Goal: Find specific page/section: Find specific page/section

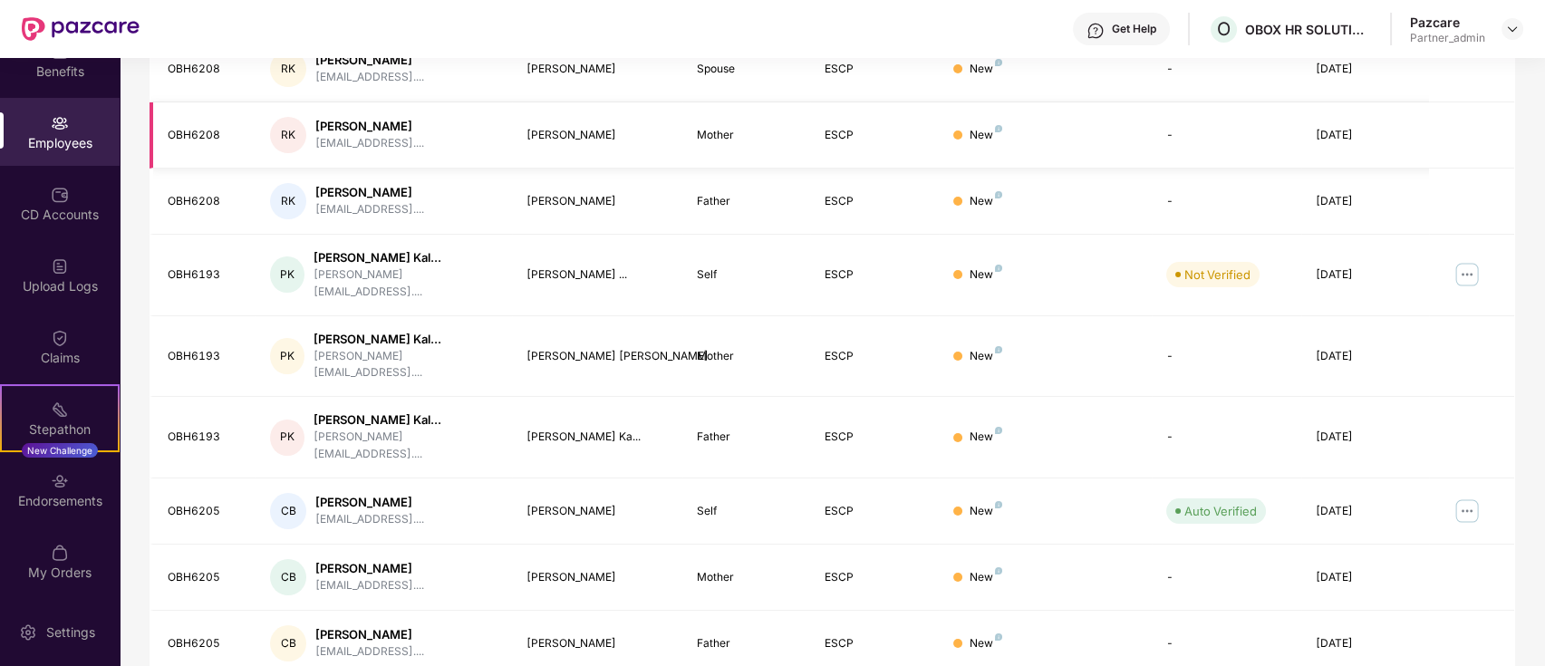
scroll to position [446, 0]
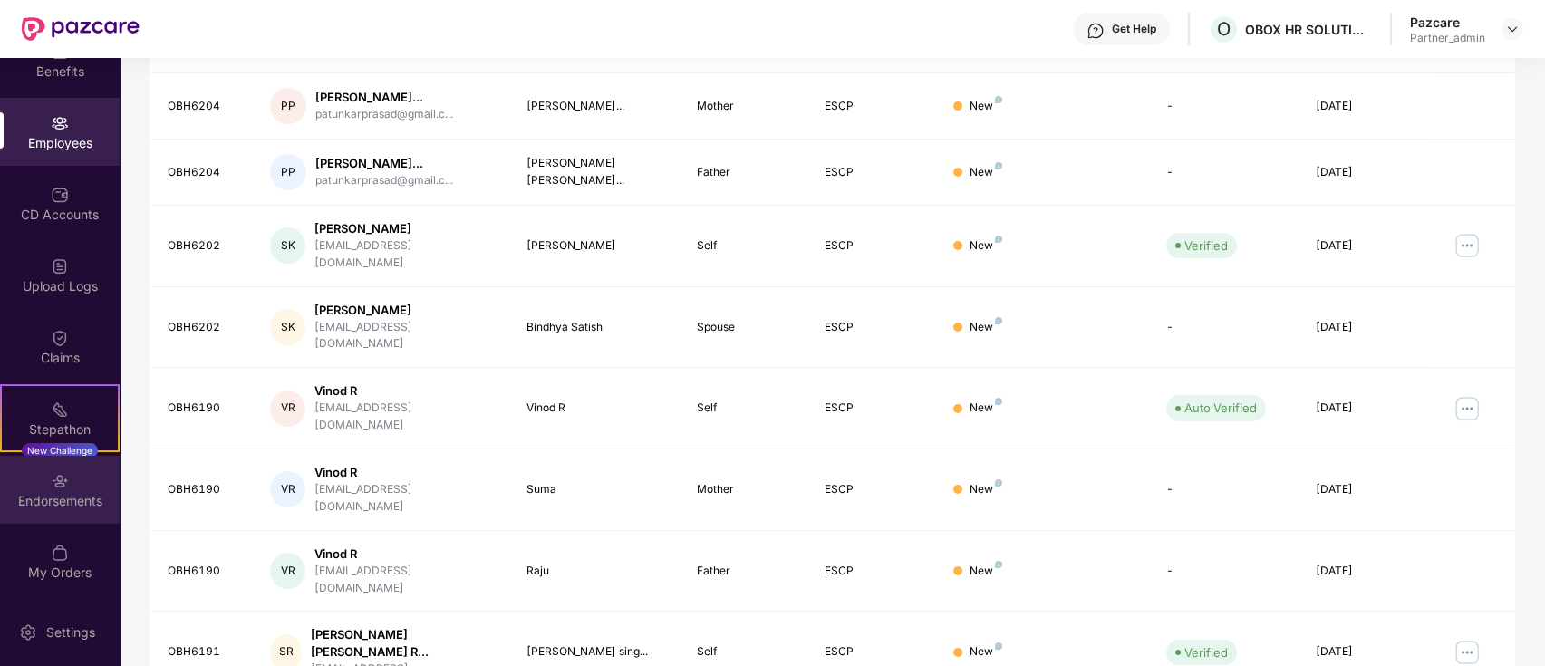
click at [65, 486] on img at bounding box center [60, 481] width 18 height 18
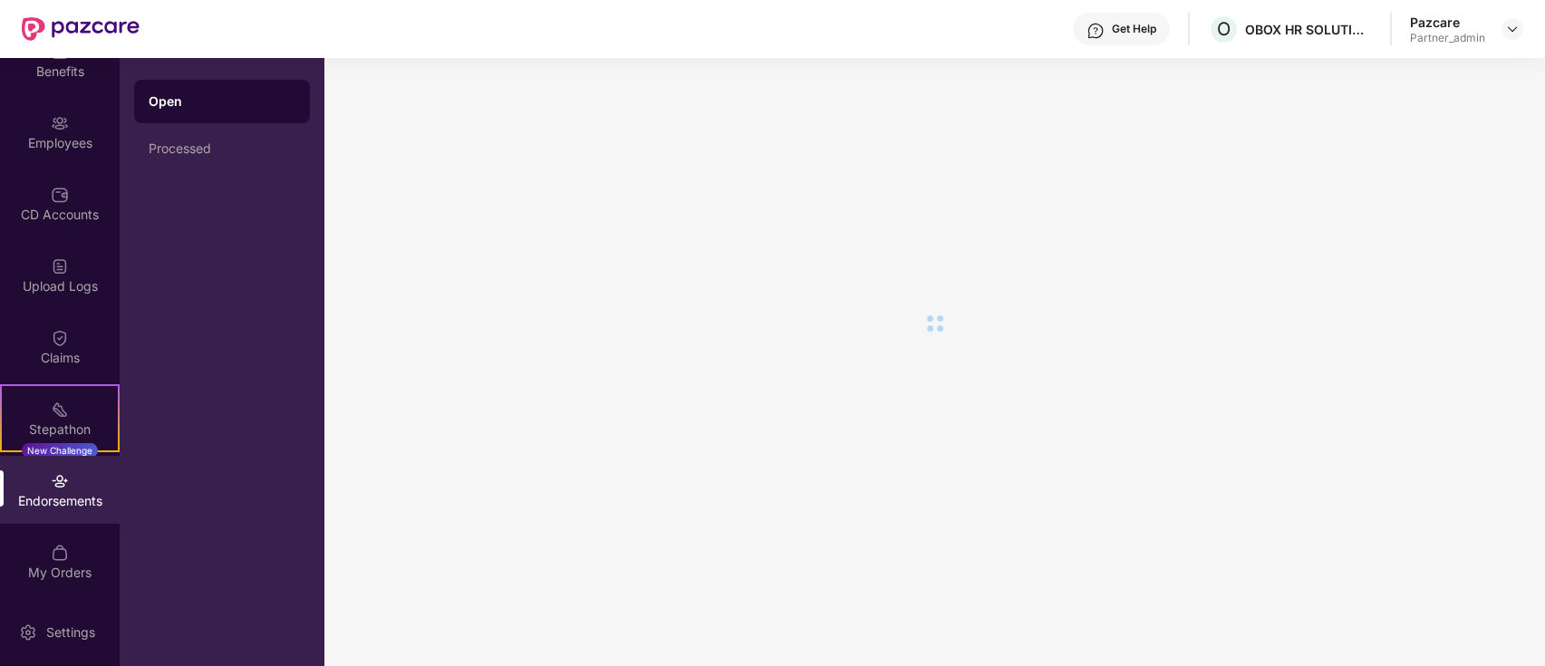
scroll to position [0, 0]
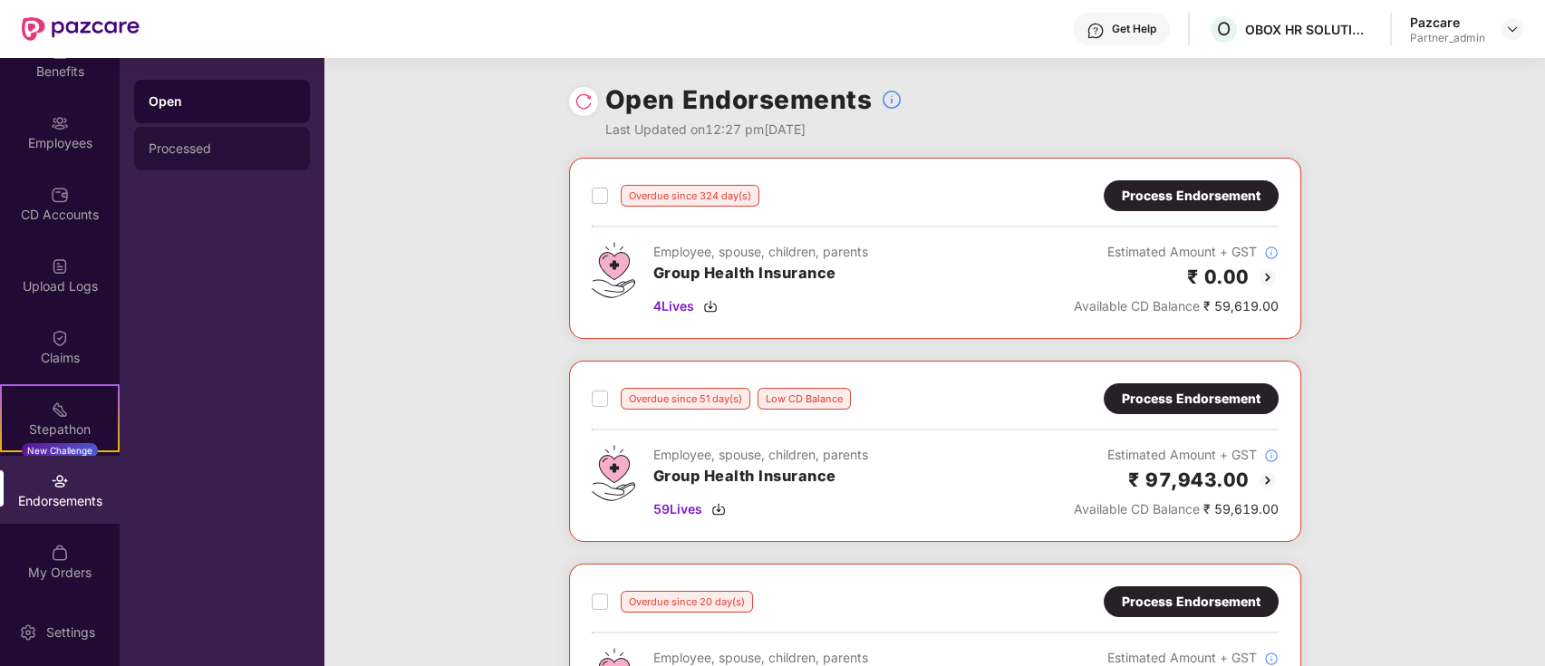
click at [217, 149] on div "Processed" at bounding box center [222, 148] width 147 height 15
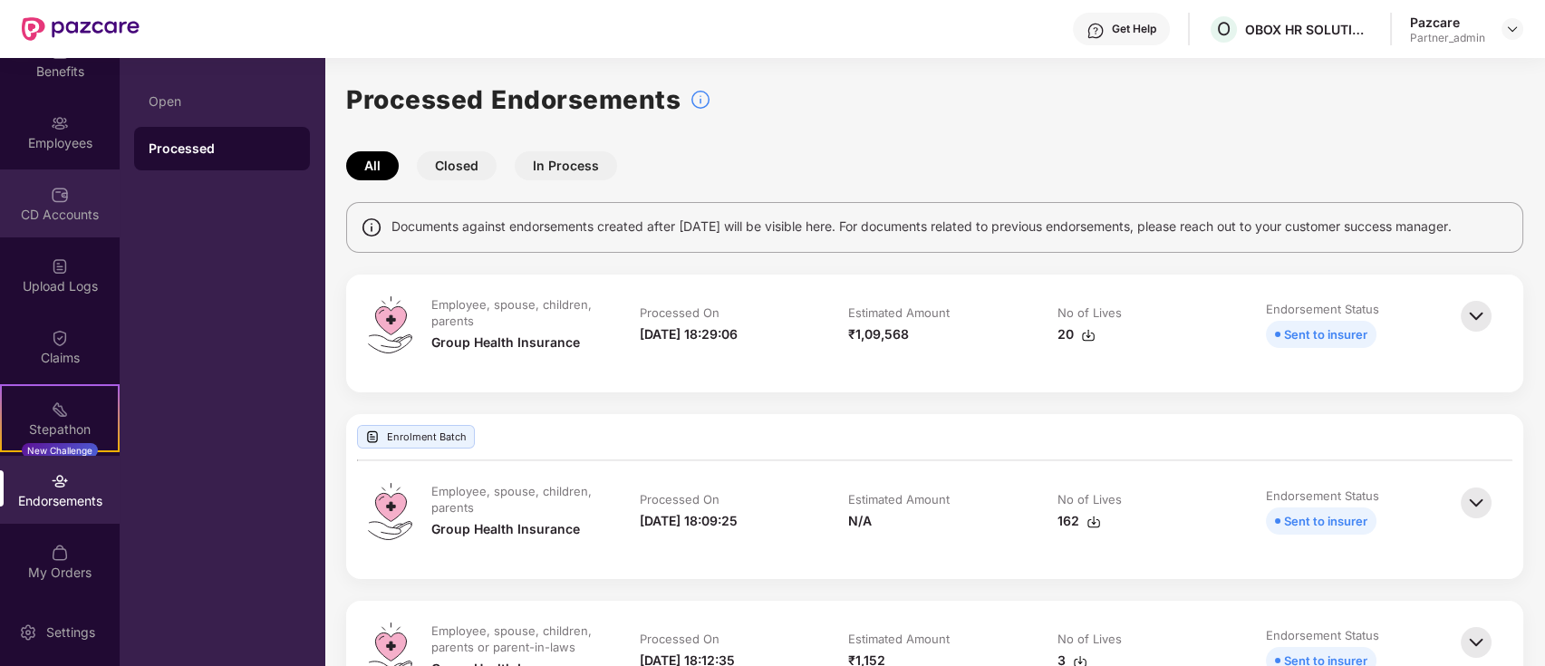
click at [40, 172] on div "CD Accounts" at bounding box center [60, 203] width 120 height 68
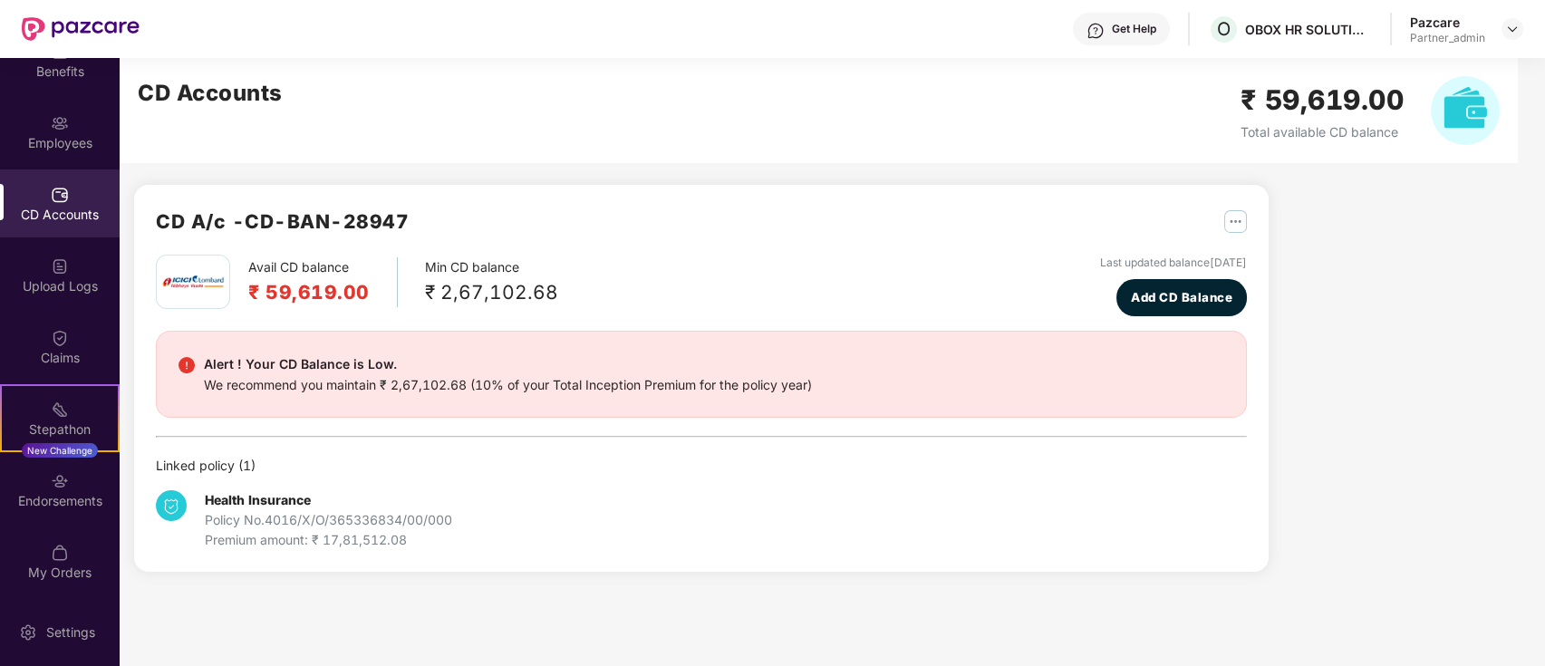
click at [48, 141] on div "Employees" at bounding box center [60, 143] width 120 height 18
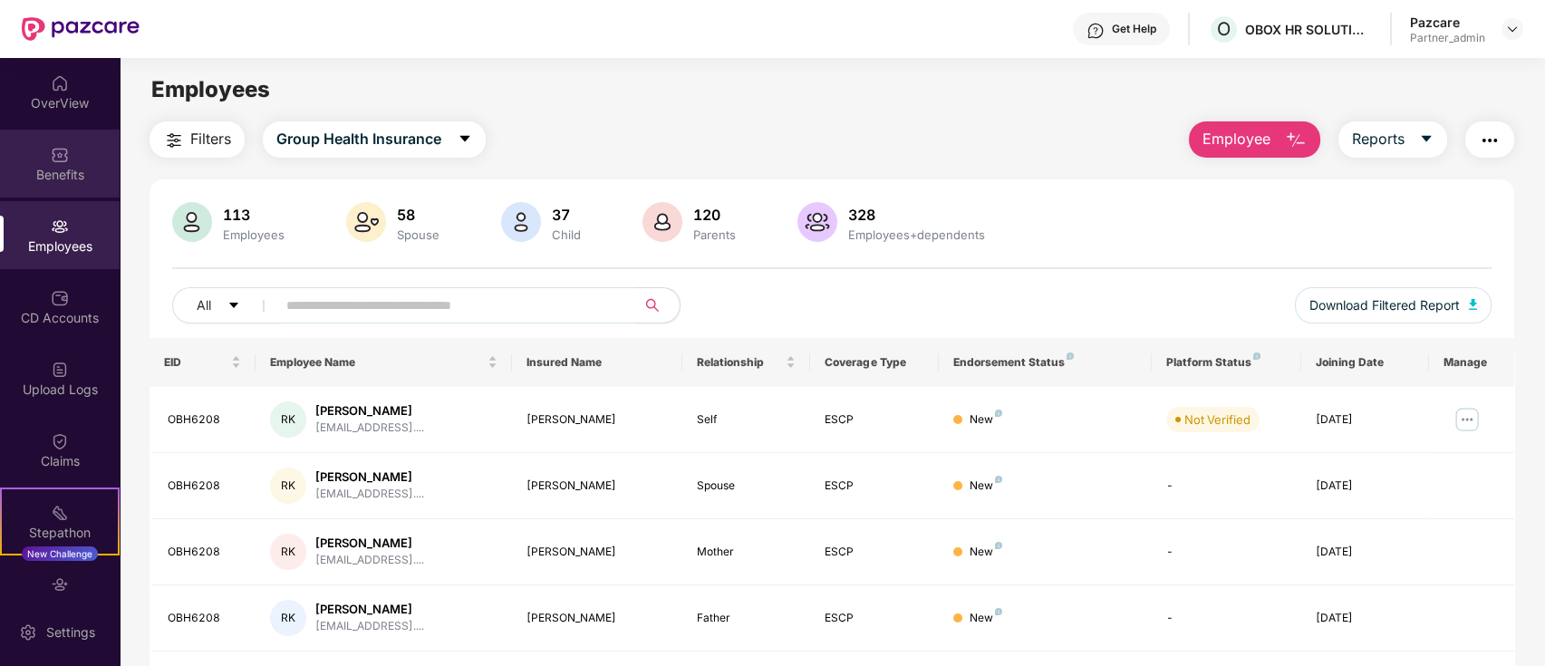
click at [47, 186] on div "Benefits" at bounding box center [60, 164] width 120 height 68
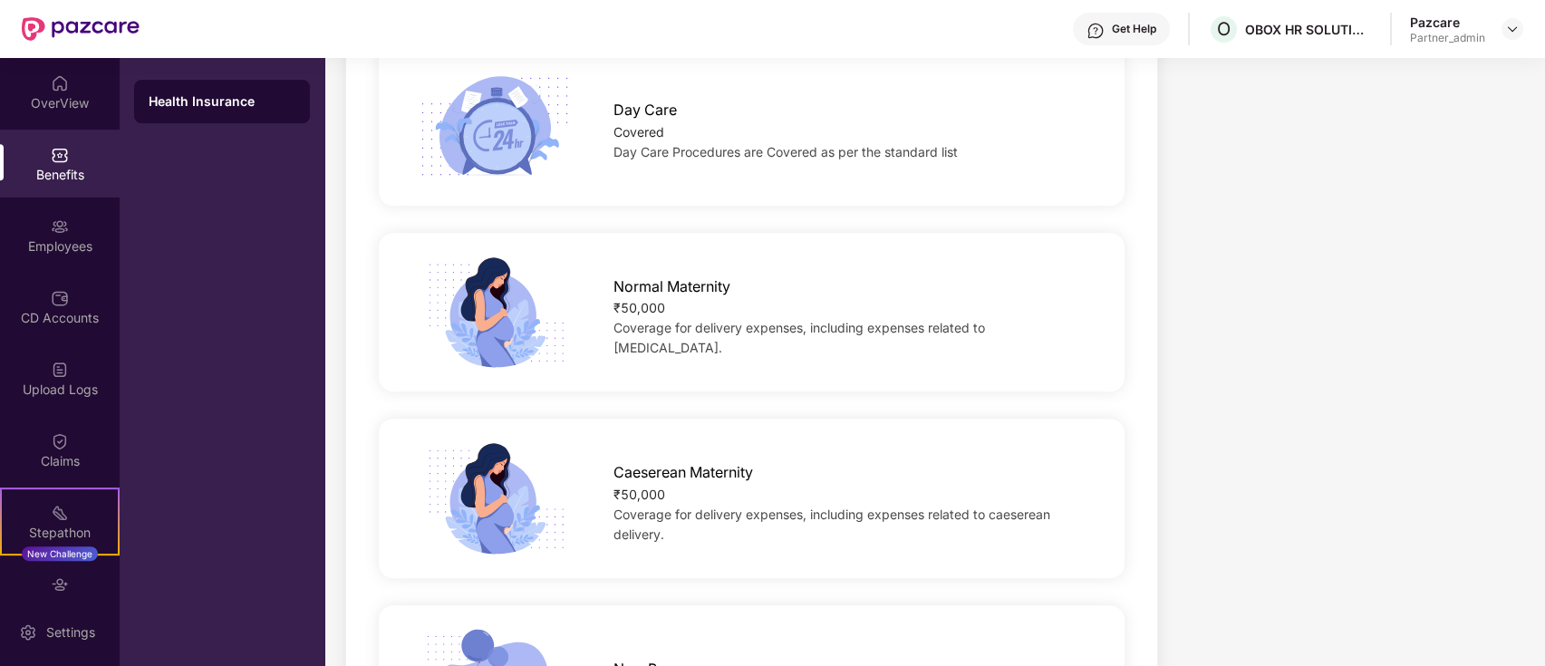
scroll to position [1208, 0]
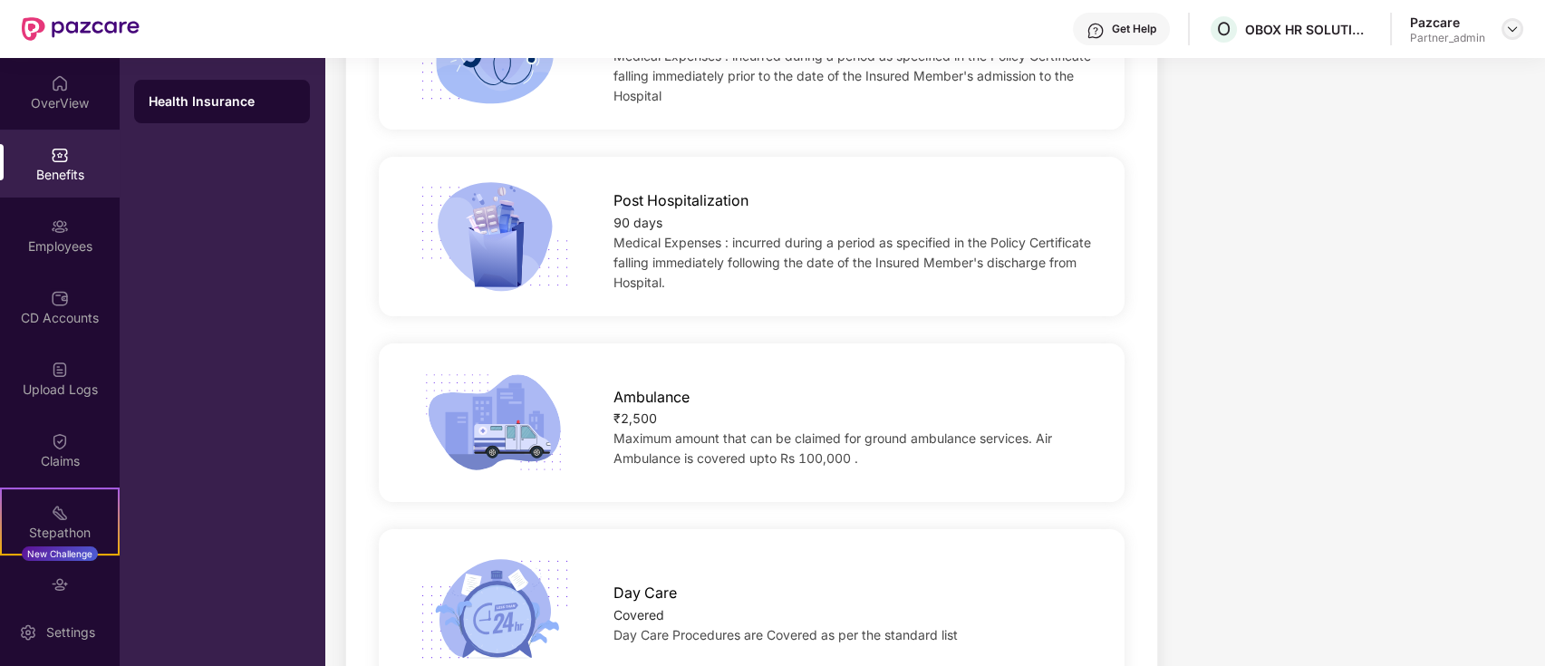
click at [1513, 35] on img at bounding box center [1513, 29] width 15 height 15
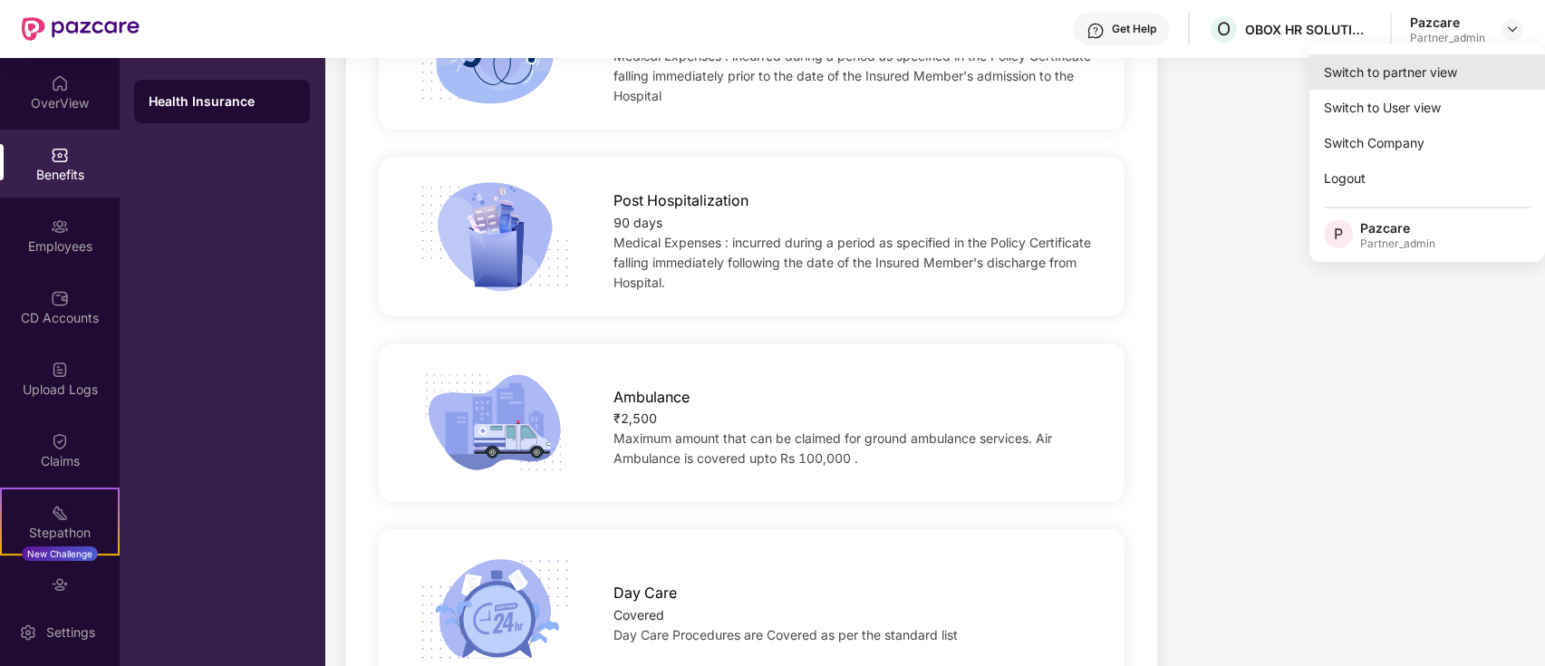
click at [1472, 70] on div "Switch to partner view" at bounding box center [1428, 71] width 236 height 35
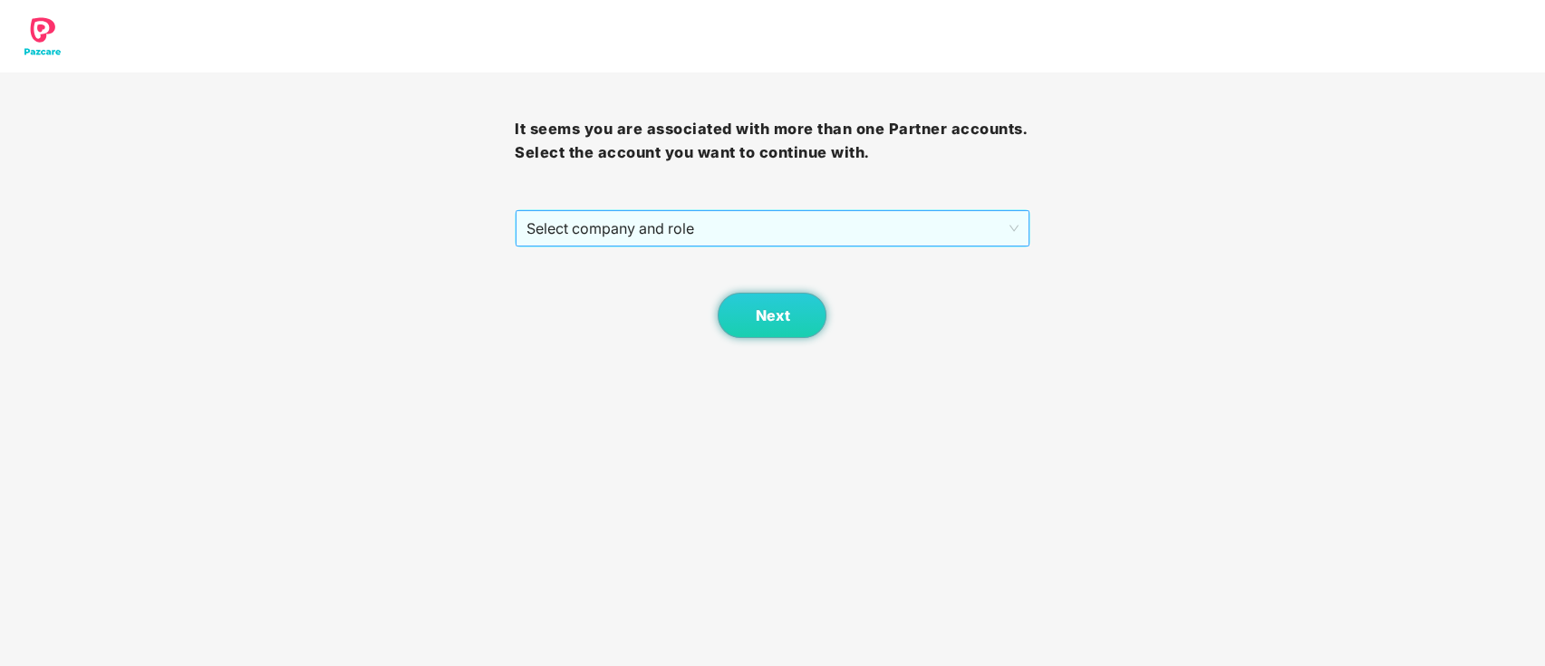
click at [931, 228] on span "Select company and role" at bounding box center [772, 228] width 491 height 34
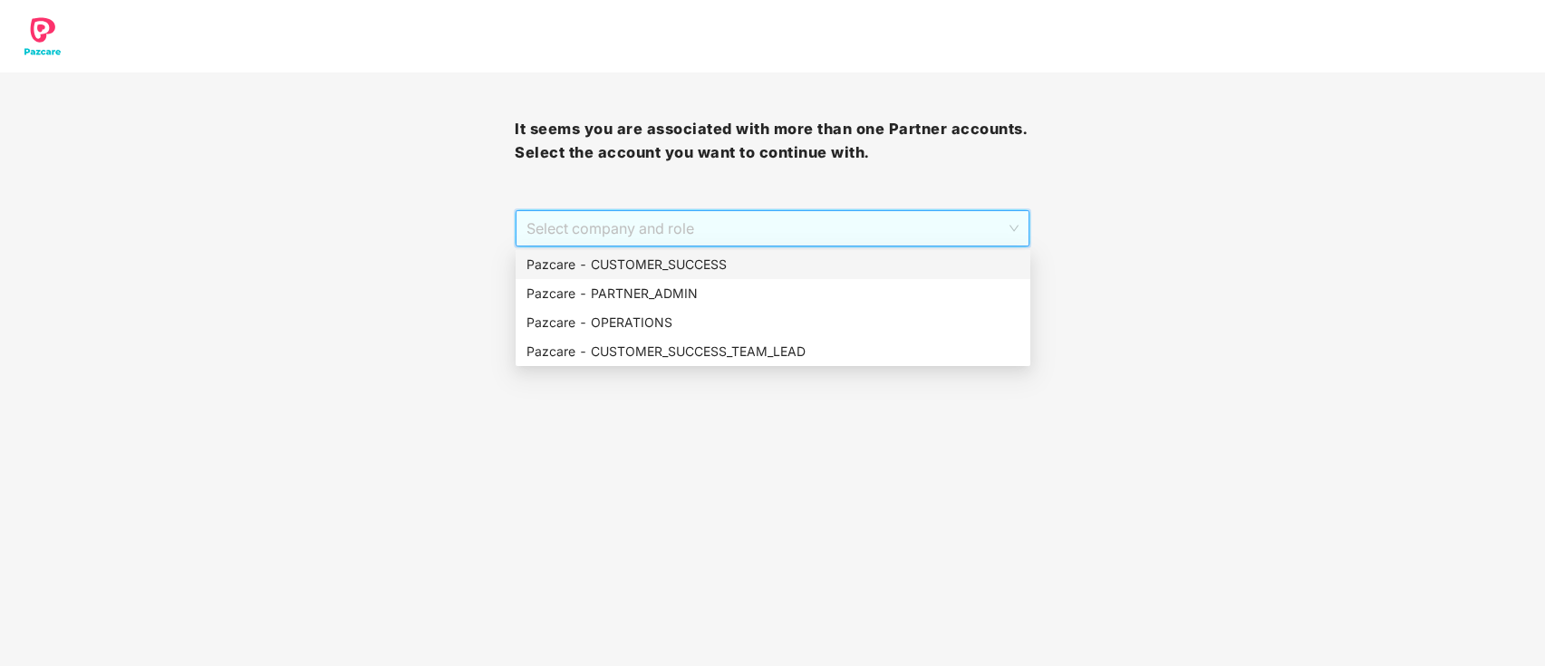
click at [683, 258] on div "Pazcare - CUSTOMER_SUCCESS" at bounding box center [773, 265] width 493 height 20
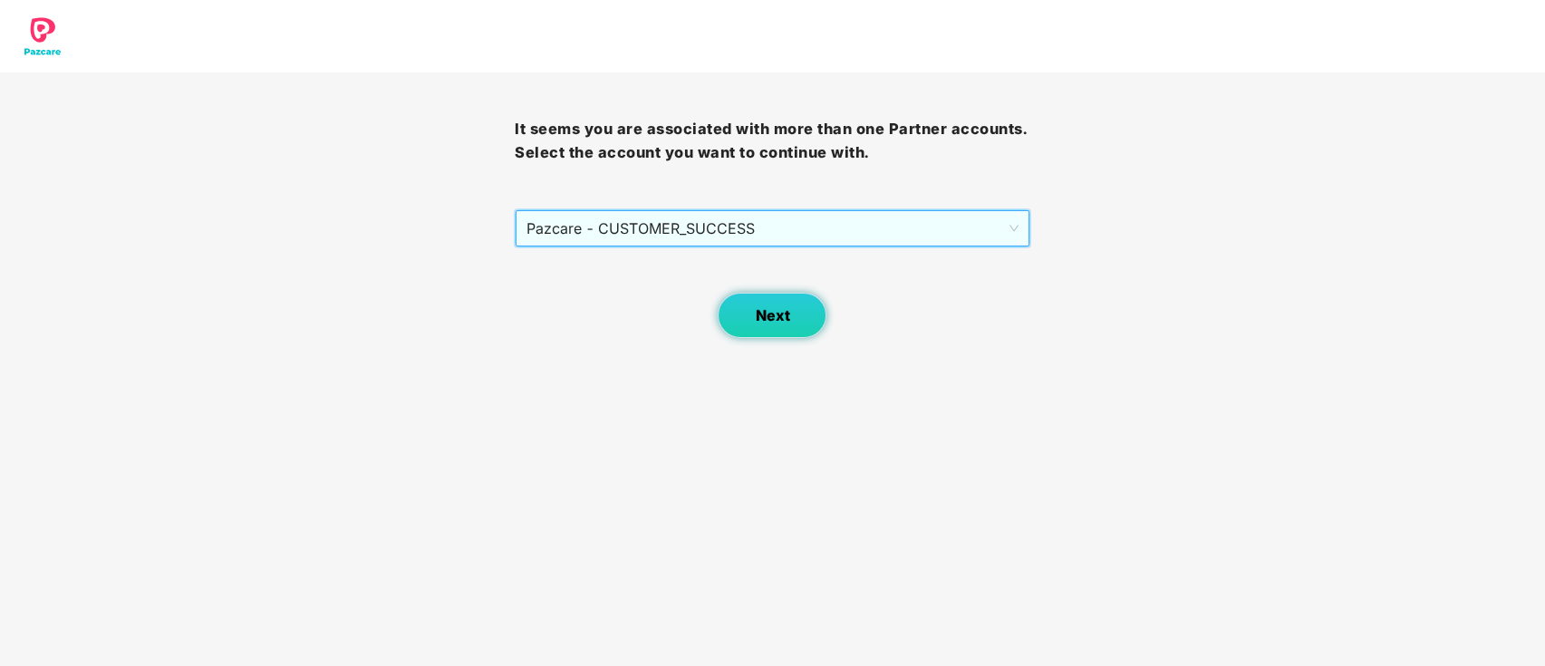
click at [776, 325] on button "Next" at bounding box center [772, 315] width 109 height 45
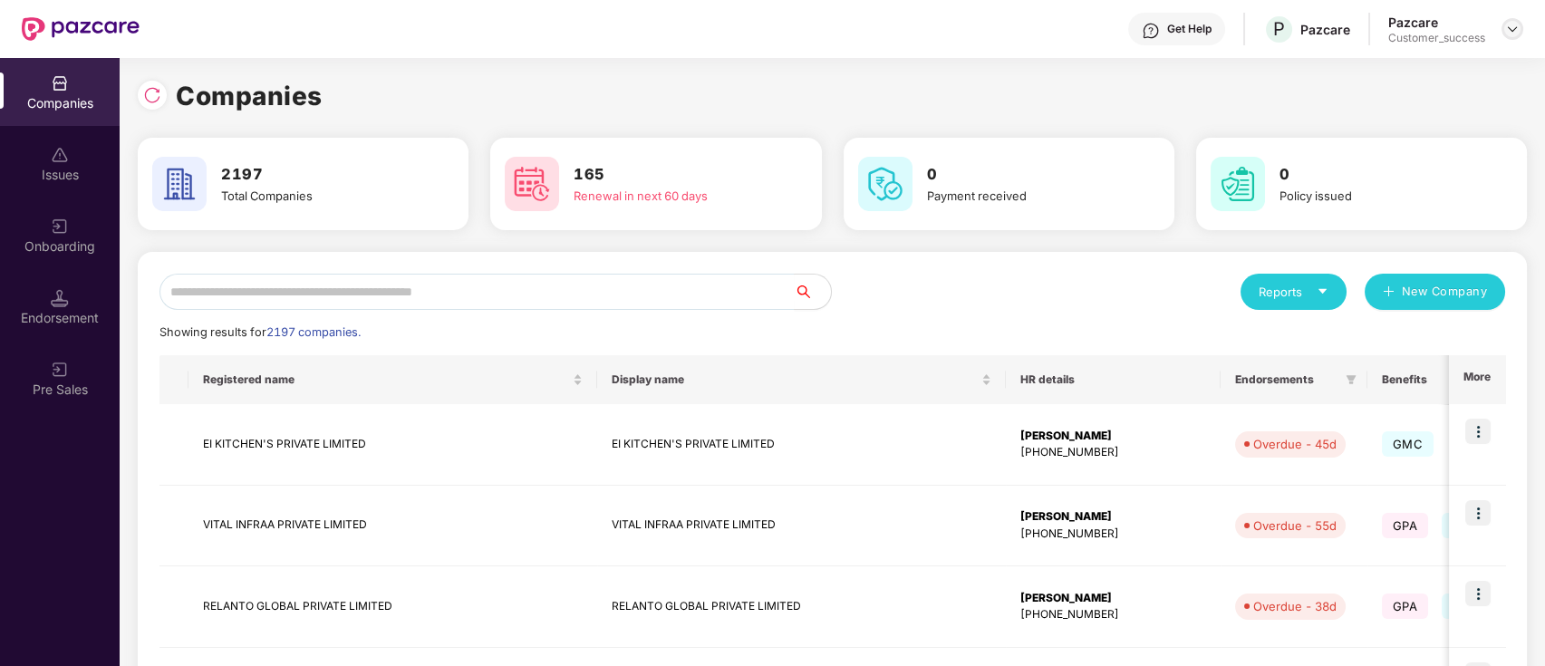
click at [1509, 37] on div at bounding box center [1513, 29] width 22 height 22
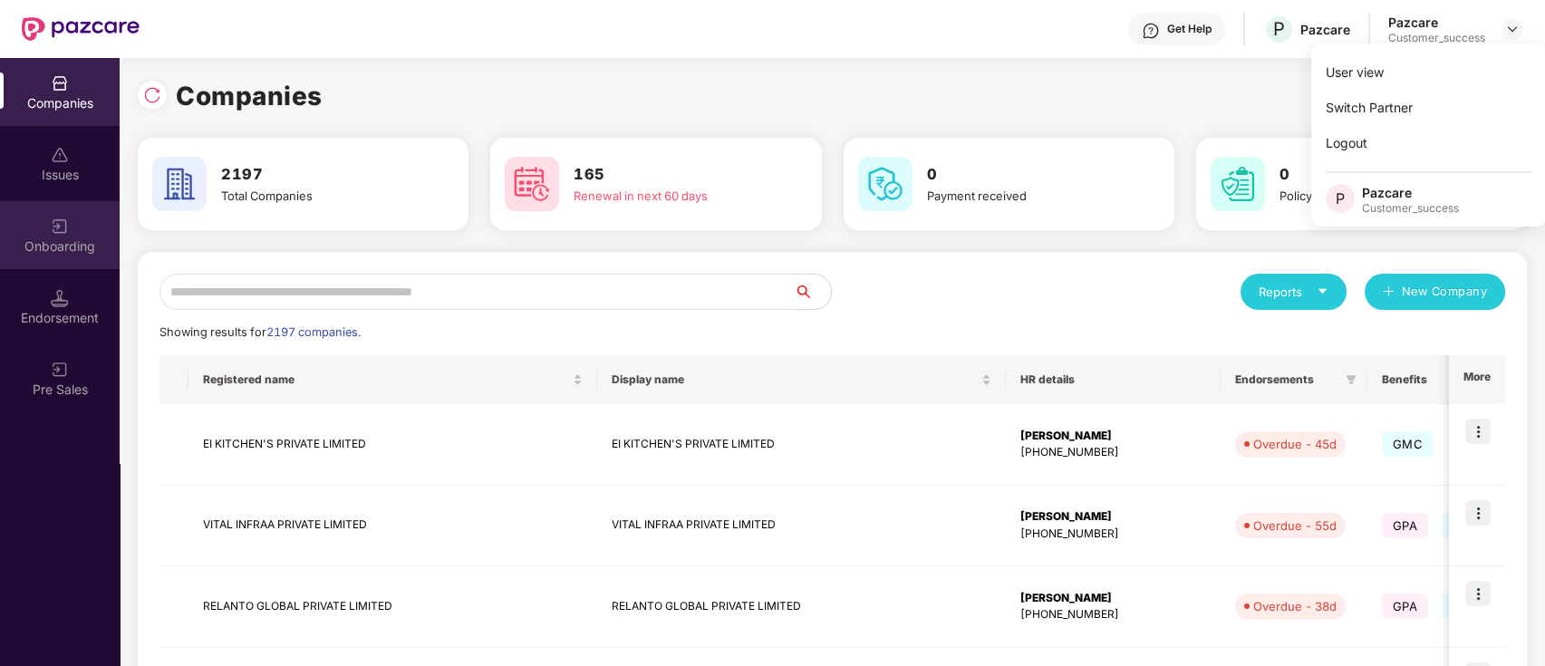
click at [78, 250] on div "Onboarding" at bounding box center [60, 246] width 120 height 18
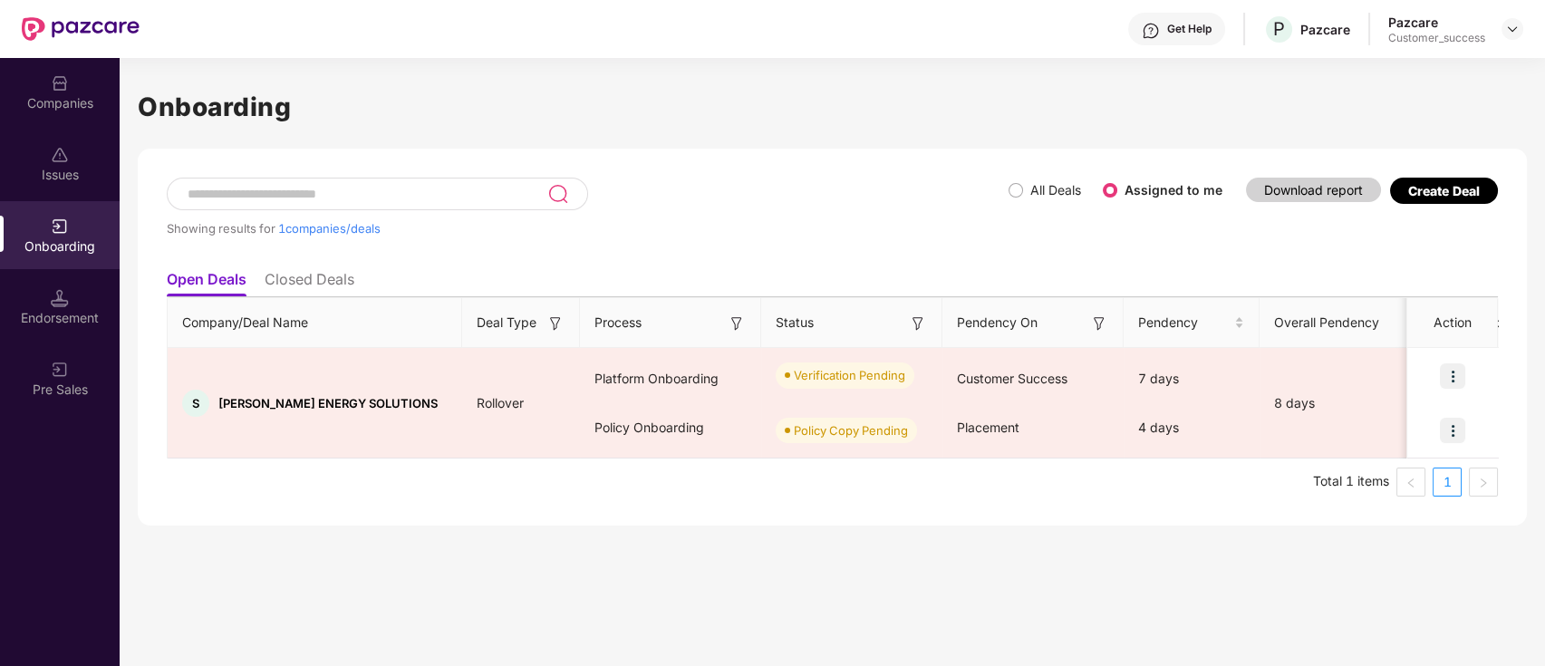
click at [70, 100] on div "Companies" at bounding box center [60, 103] width 120 height 18
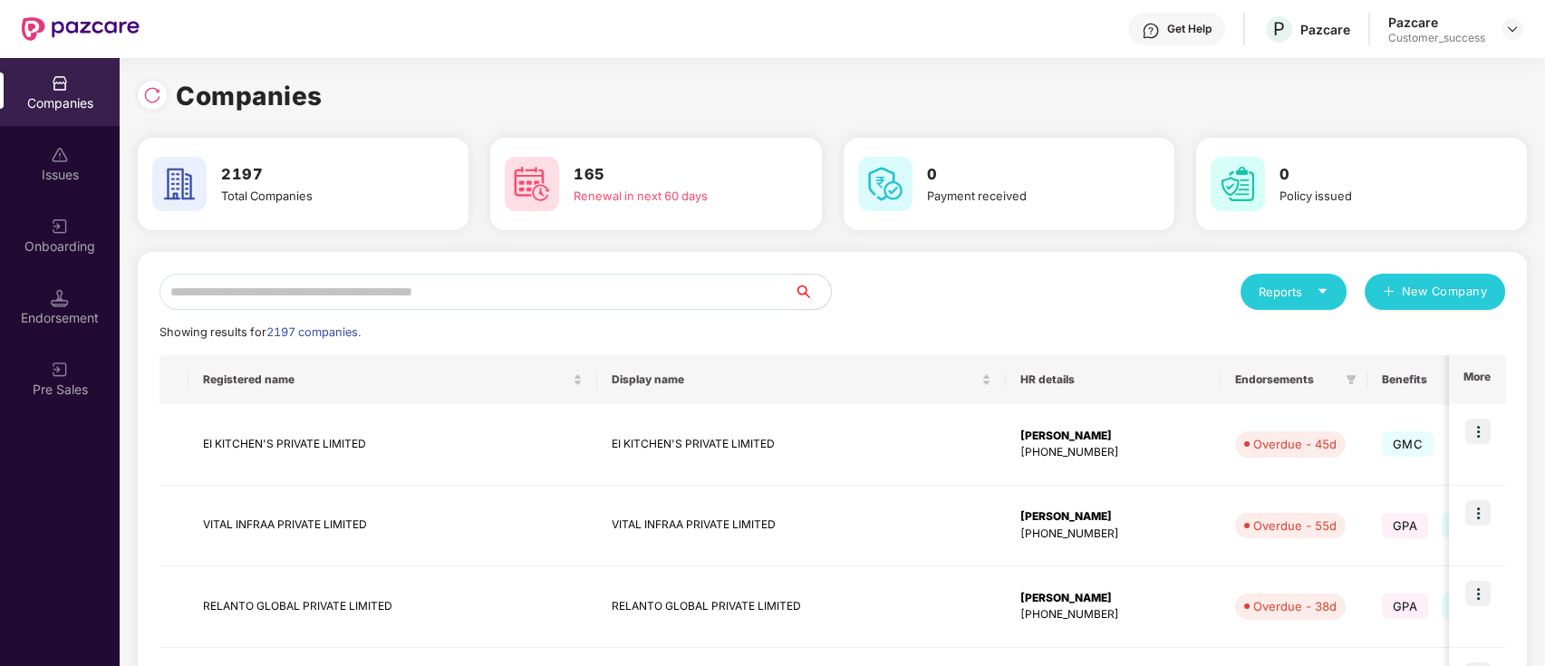
click at [620, 291] on input "text" at bounding box center [477, 292] width 635 height 36
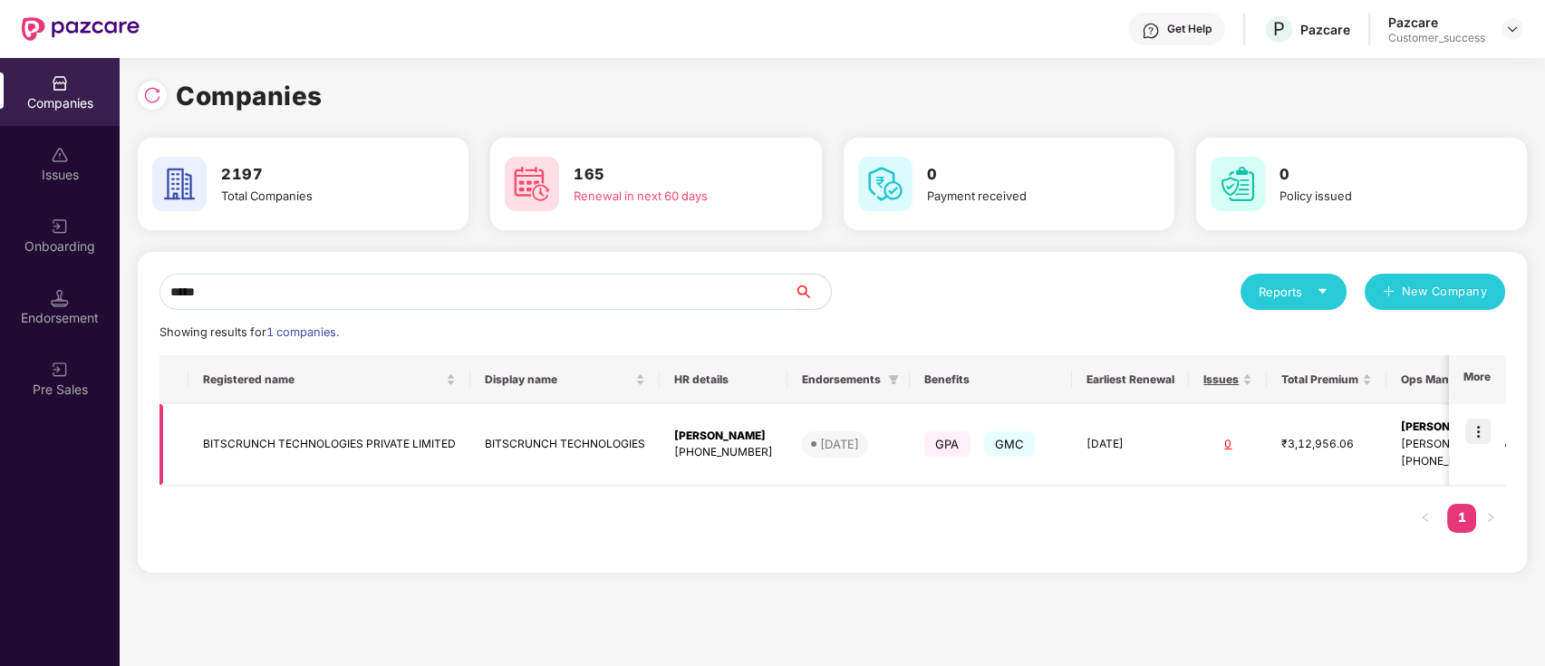
type input "*****"
click at [1476, 426] on img at bounding box center [1478, 431] width 25 height 25
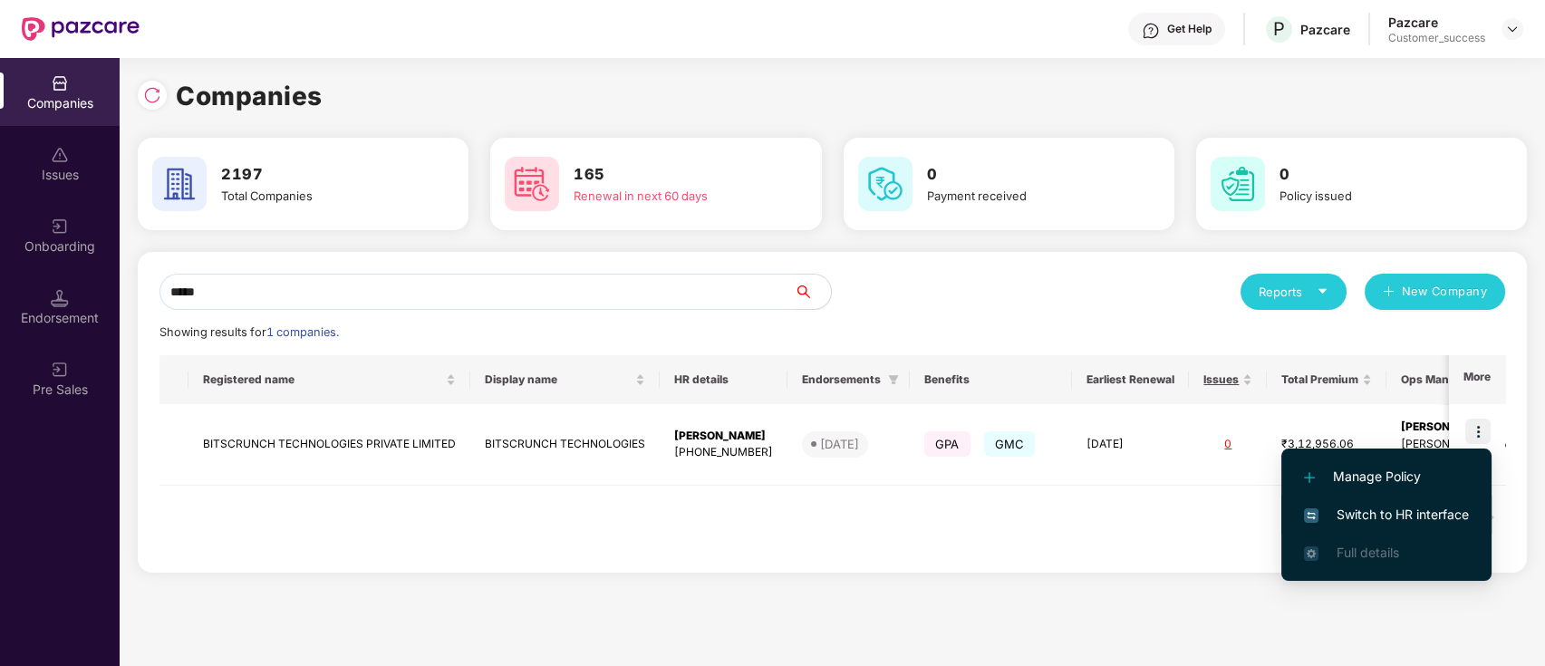
click at [1430, 516] on span "Switch to HR interface" at bounding box center [1386, 515] width 165 height 20
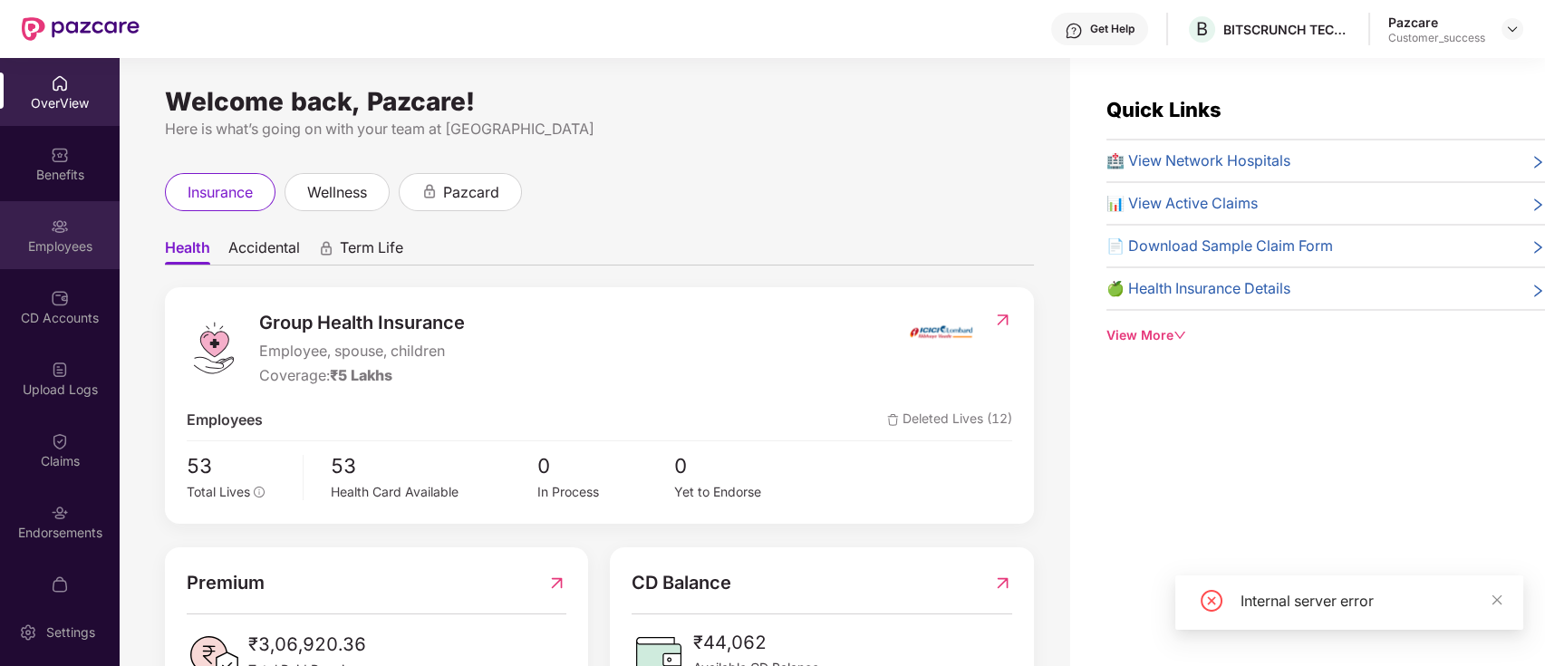
click at [76, 237] on div "Employees" at bounding box center [60, 246] width 120 height 18
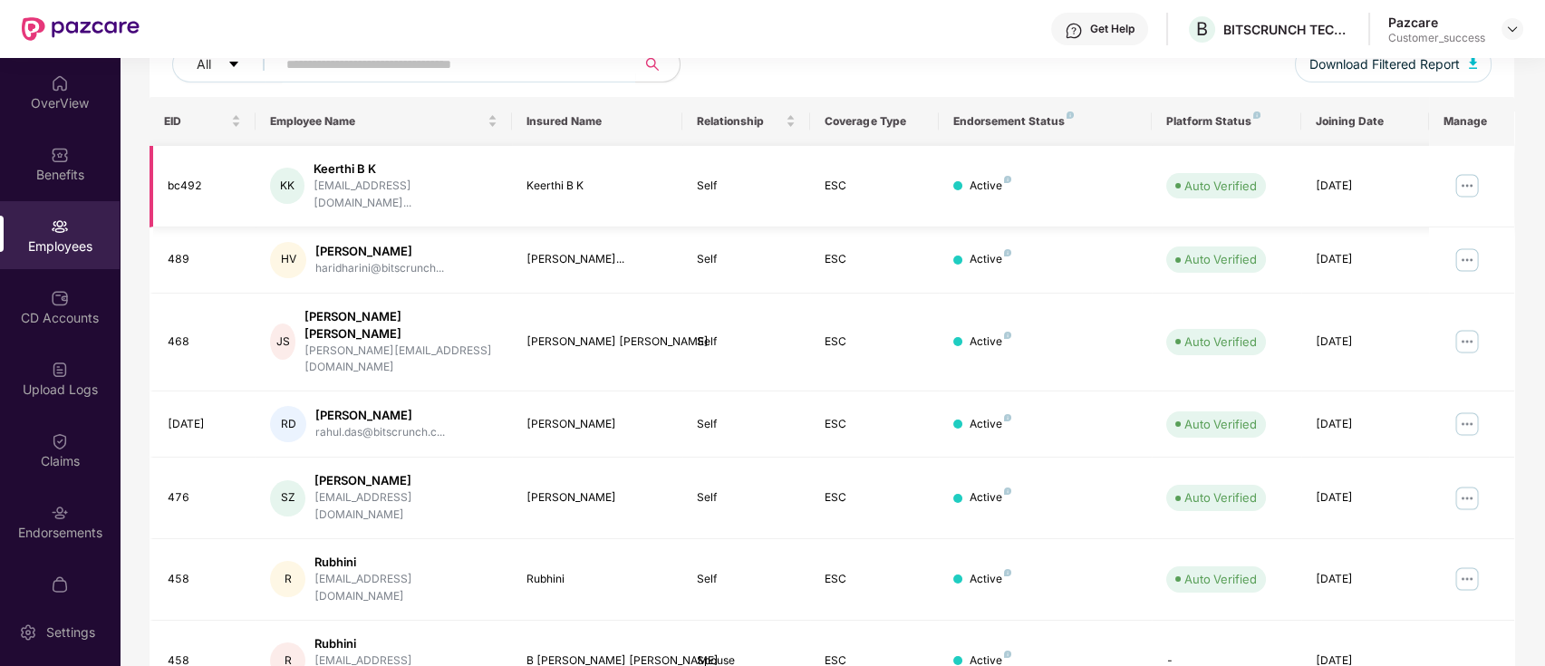
scroll to position [0, 0]
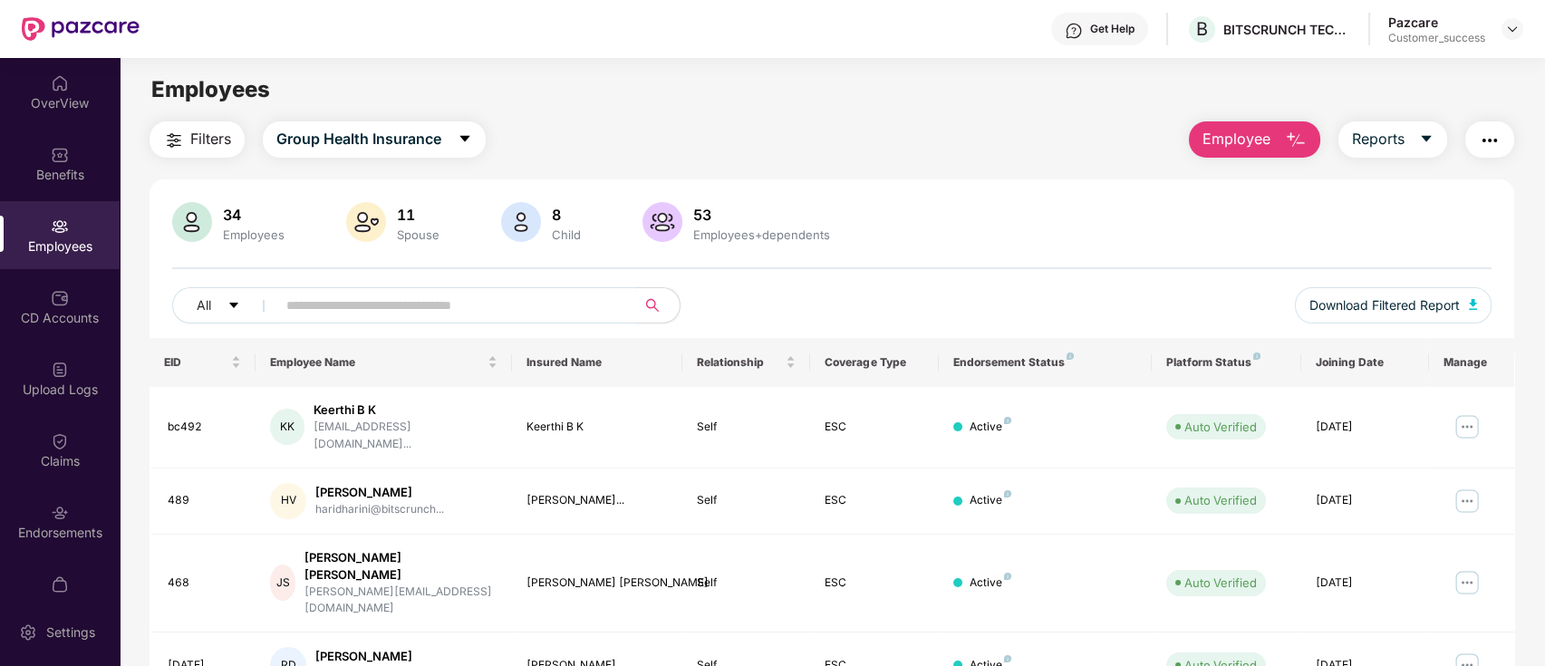
click at [199, 133] on span "Filters" at bounding box center [210, 139] width 41 height 23
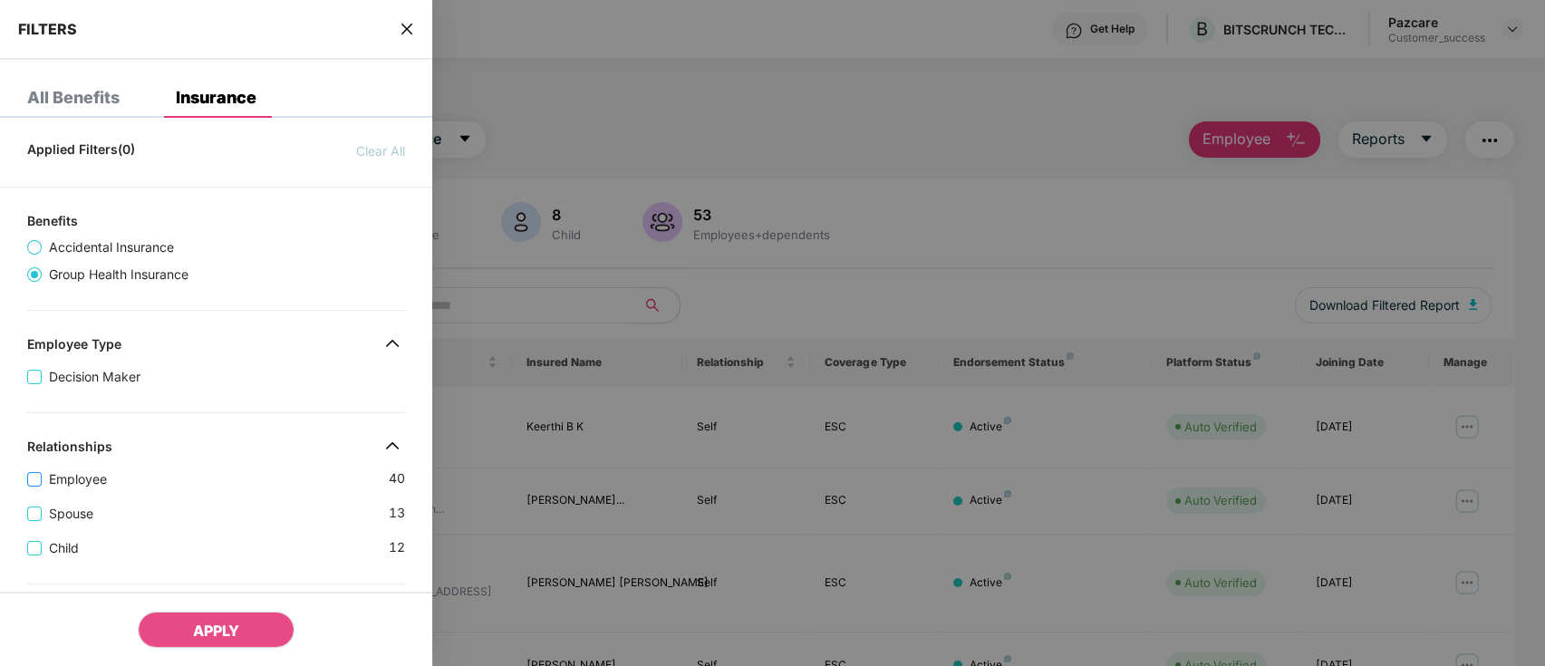
click at [85, 479] on span "Employee" at bounding box center [78, 480] width 73 height 20
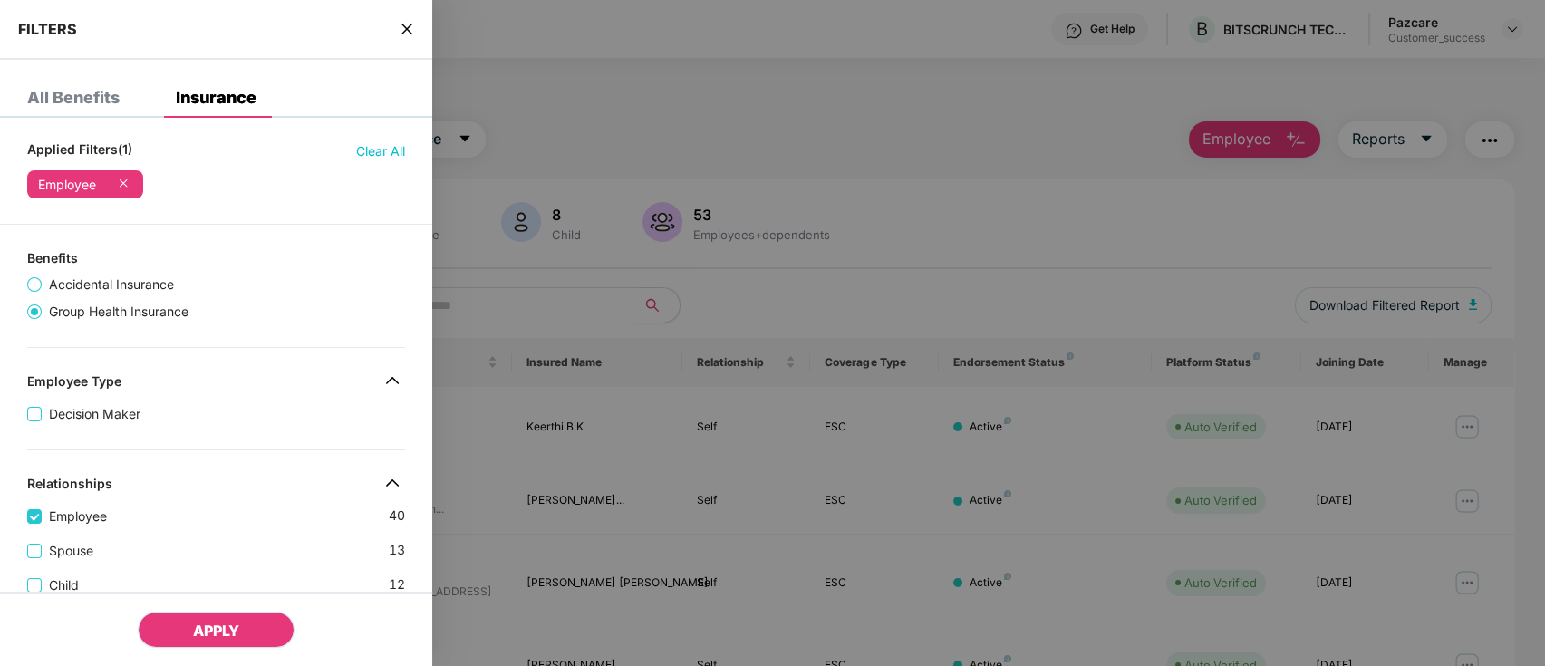
click at [215, 624] on span "APPLY" at bounding box center [216, 631] width 46 height 18
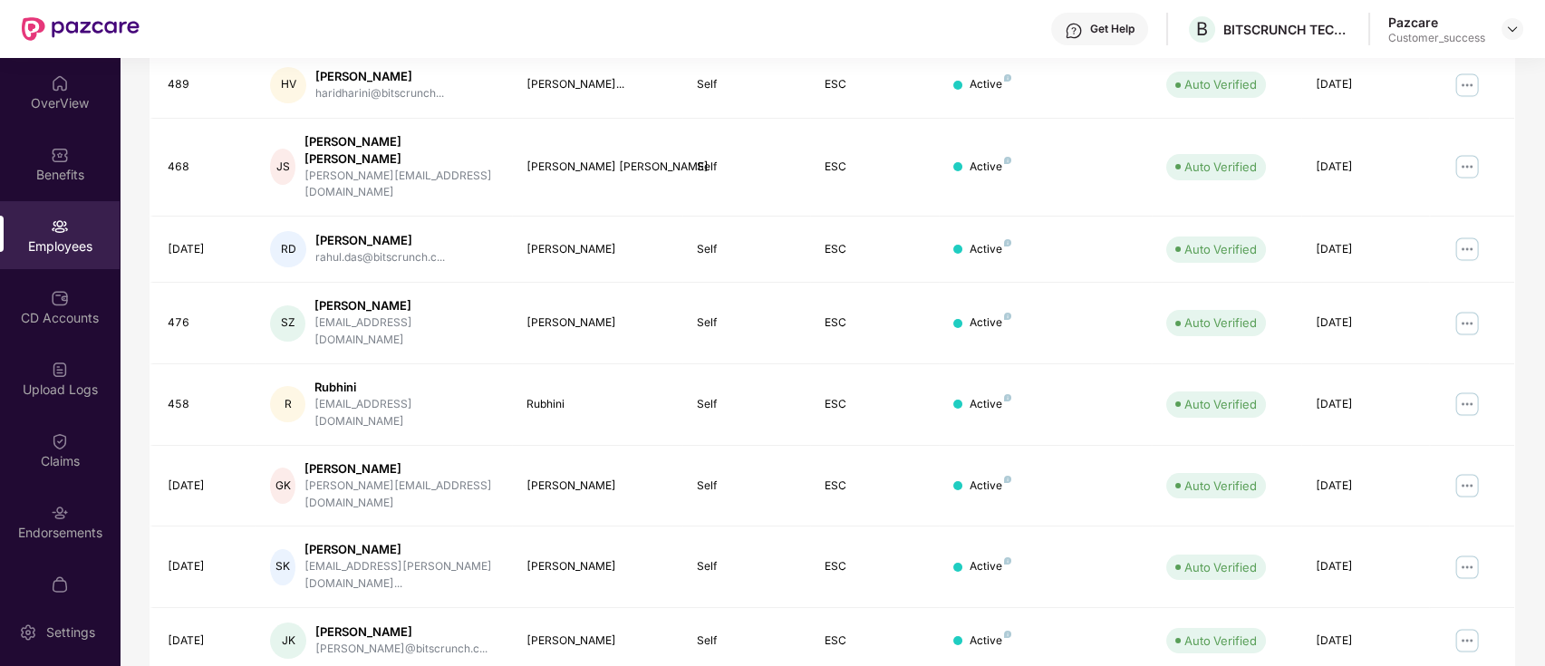
scroll to position [446, 0]
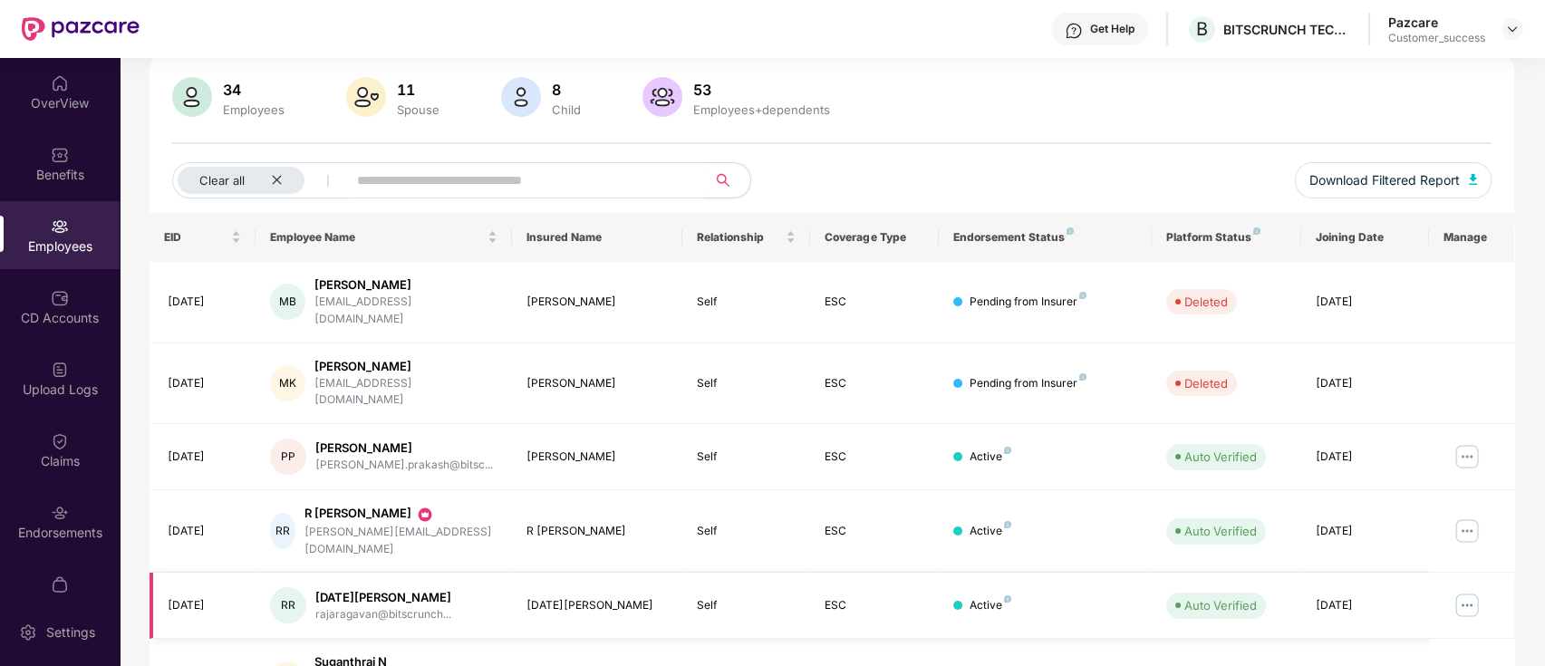
scroll to position [0, 0]
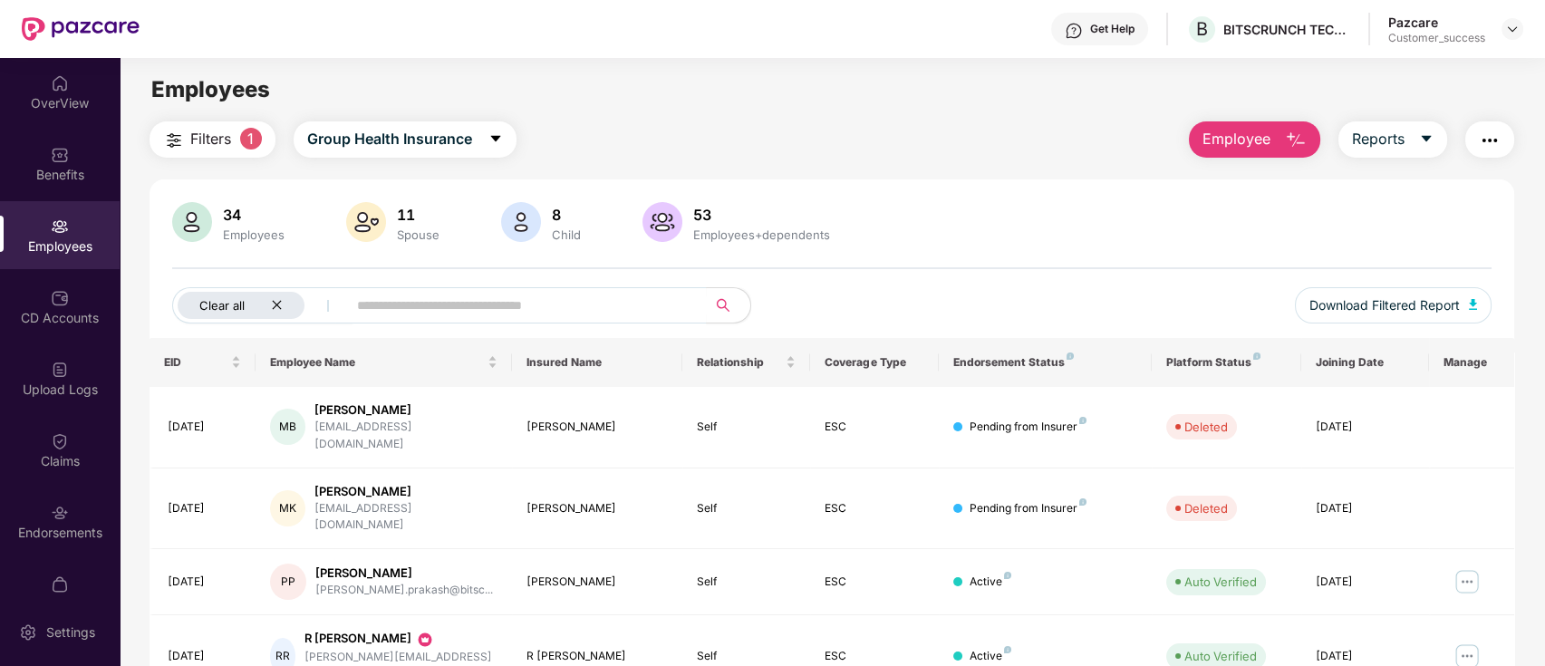
click at [278, 305] on icon "close" at bounding box center [277, 305] width 12 height 12
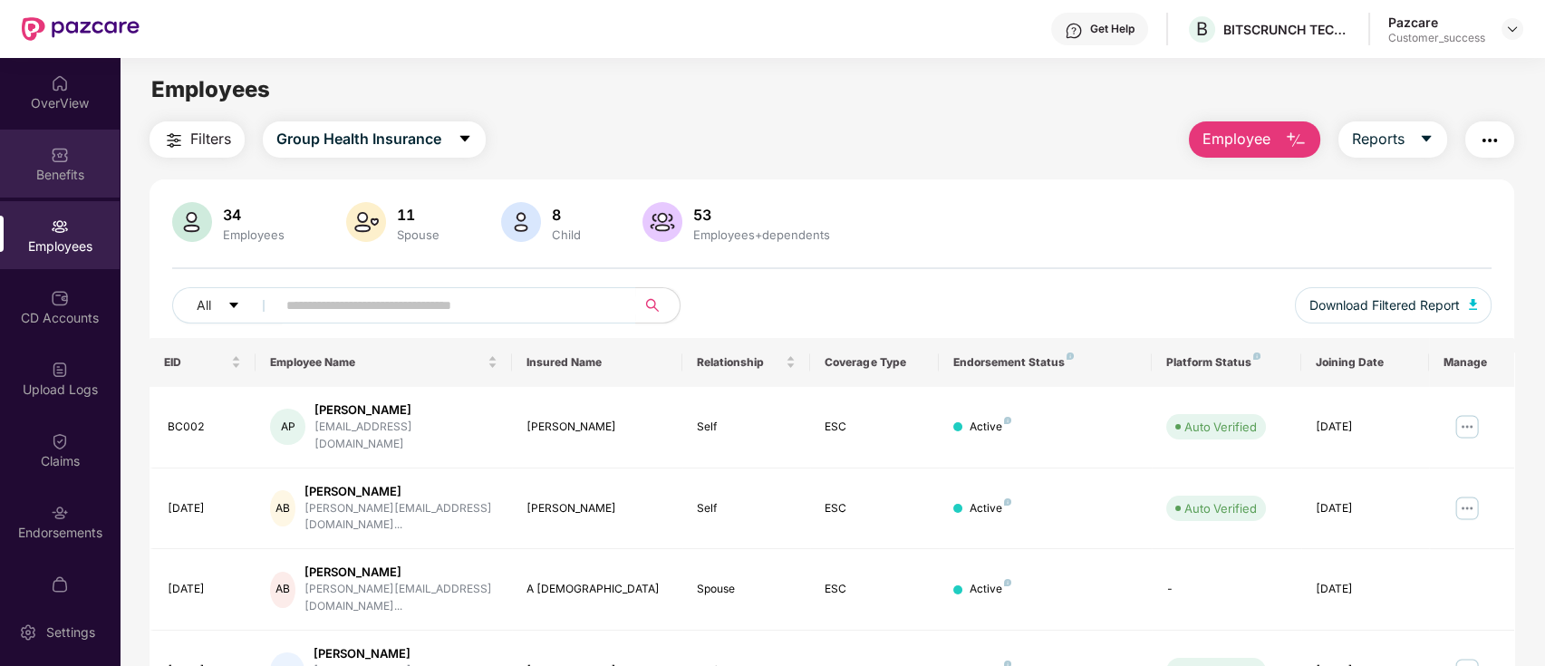
click at [68, 148] on div "Benefits" at bounding box center [60, 164] width 120 height 68
